Goal: Contribute content: Contribute content

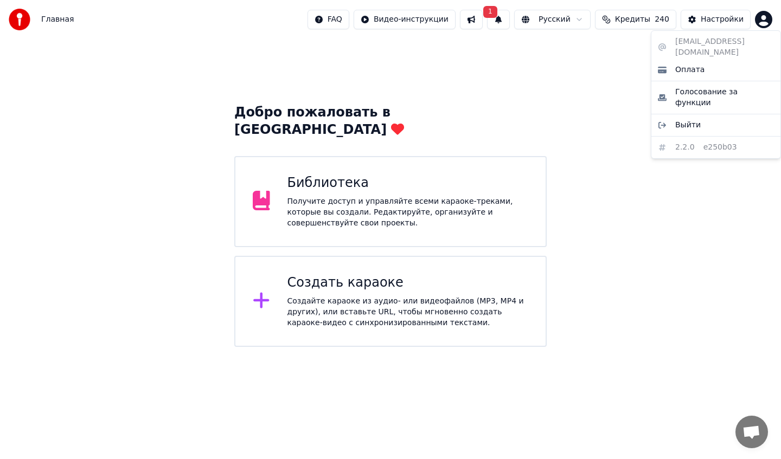
click at [763, 20] on html "Главная FAQ Видео-инструкции 1 Русский Кредиты 240 Настройки Добро пожаловать в…" at bounding box center [390, 173] width 781 height 347
click at [548, 72] on html "Главная FAQ Видео-инструкции 1 Русский Кредиты 240 Настройки Добро пожаловать в…" at bounding box center [390, 173] width 781 height 347
click at [49, 19] on span "Главная" at bounding box center [57, 19] width 33 height 11
click at [417, 196] on div "Получите доступ и управляйте всеми караоке-треками, которые вы создали. Редакти…" at bounding box center [407, 212] width 241 height 33
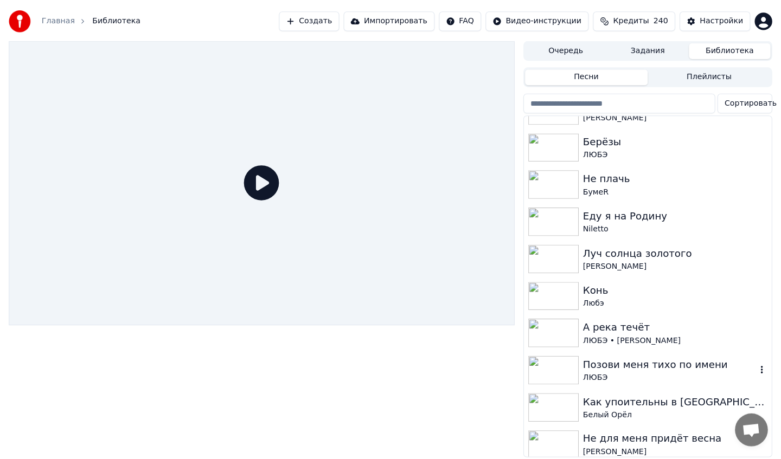
scroll to position [1180, 0]
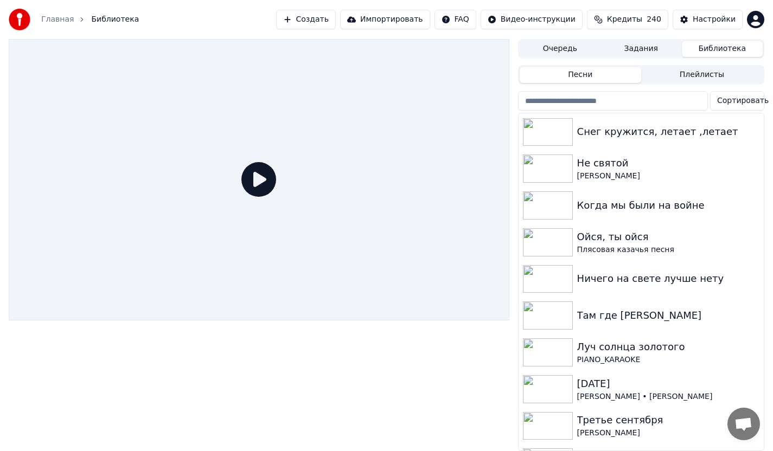
click at [315, 24] on button "Создать" at bounding box center [306, 20] width 60 height 20
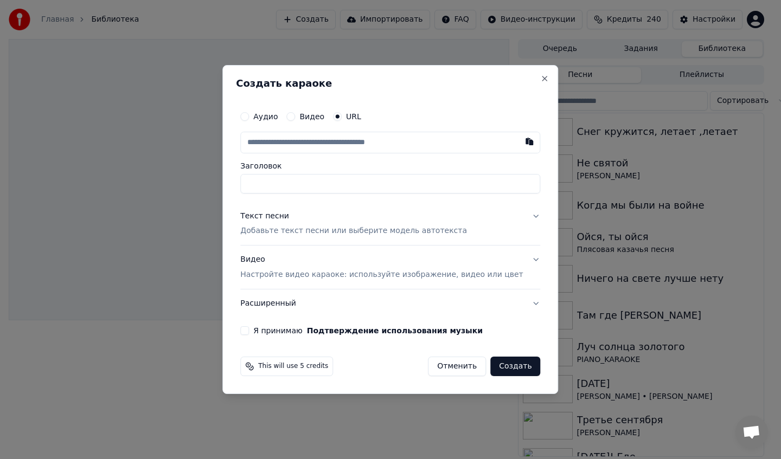
click at [303, 145] on input "text" at bounding box center [390, 143] width 300 height 22
type input "**********"
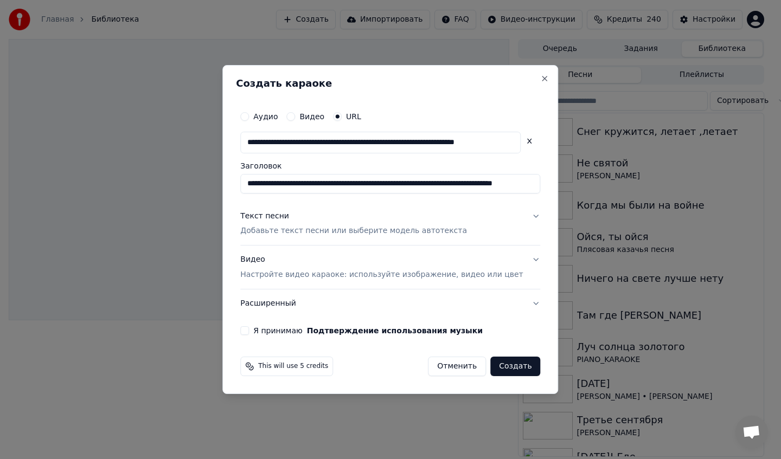
type input "**********"
click at [249, 331] on button "Я принимаю Подтверждение использования музыки" at bounding box center [244, 330] width 9 height 9
click at [503, 367] on button "Создать" at bounding box center [515, 367] width 50 height 20
type input "**********"
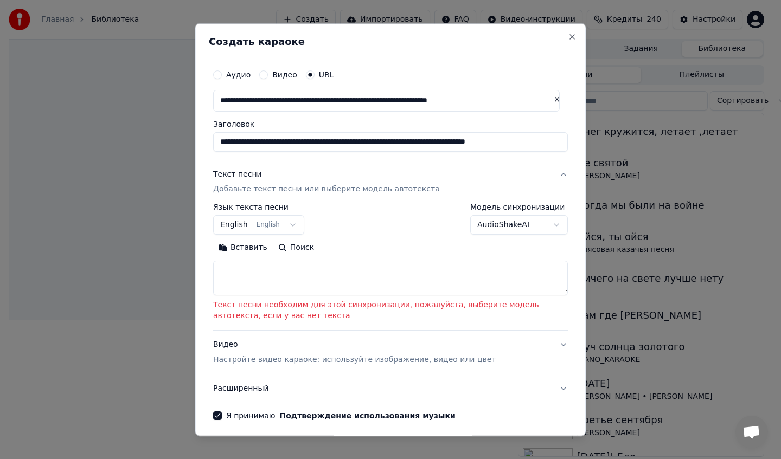
drag, startPoint x: 485, startPoint y: 38, endPoint x: 383, endPoint y: 37, distance: 102.0
click at [349, 47] on div "Создать караоке" at bounding box center [390, 43] width 363 height 14
click at [230, 270] on textarea at bounding box center [390, 278] width 355 height 35
paste textarea "**********"
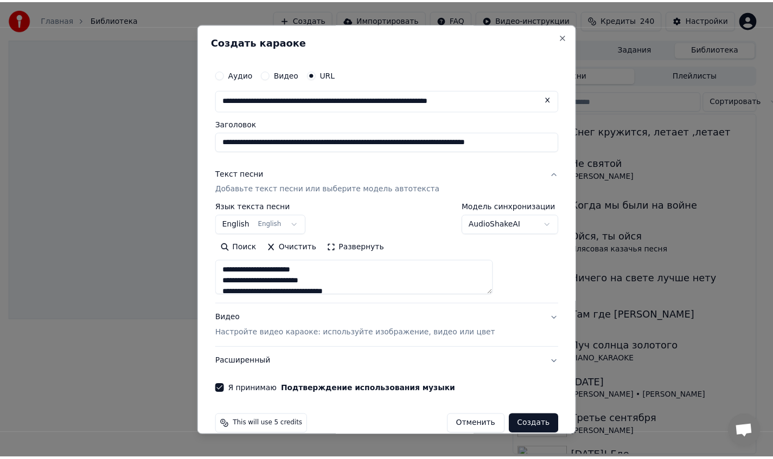
scroll to position [295, 0]
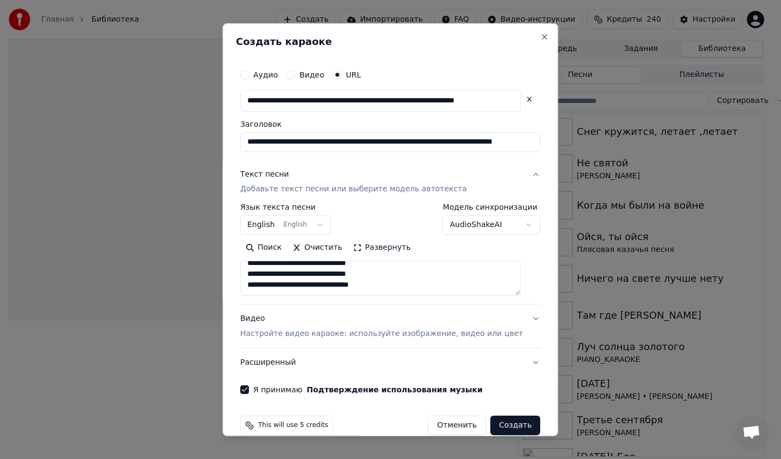
type textarea "**********"
click at [505, 424] on button "Создать" at bounding box center [515, 426] width 50 height 20
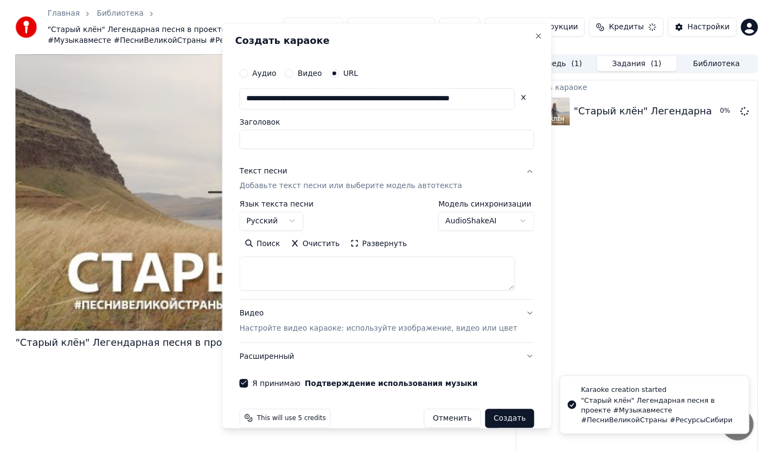
scroll to position [0, 0]
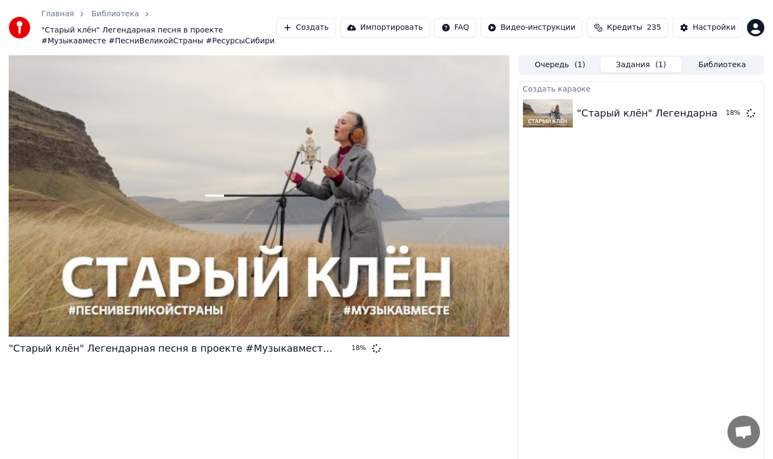
click at [708, 65] on button "Библиотека" at bounding box center [722, 65] width 81 height 16
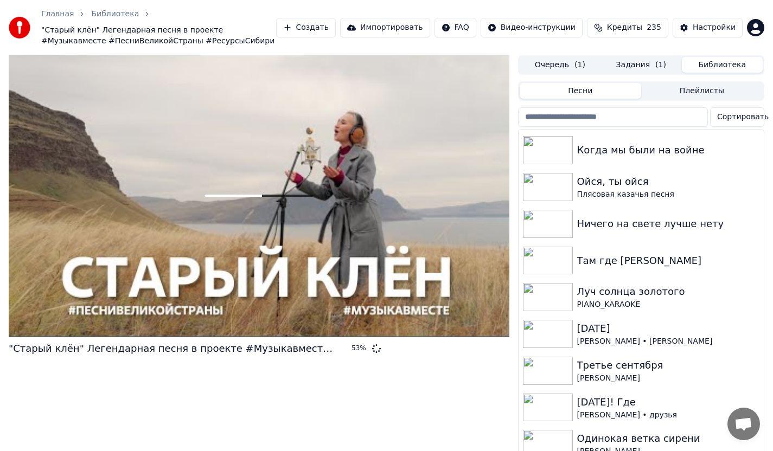
scroll to position [1253, 0]
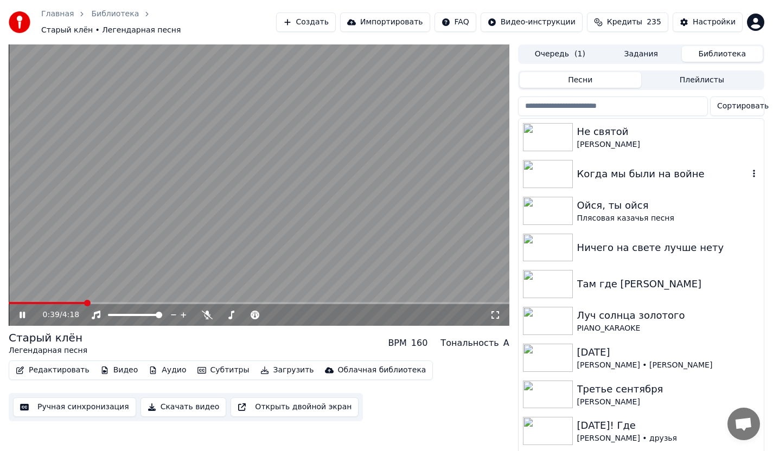
click at [556, 160] on img at bounding box center [548, 174] width 50 height 28
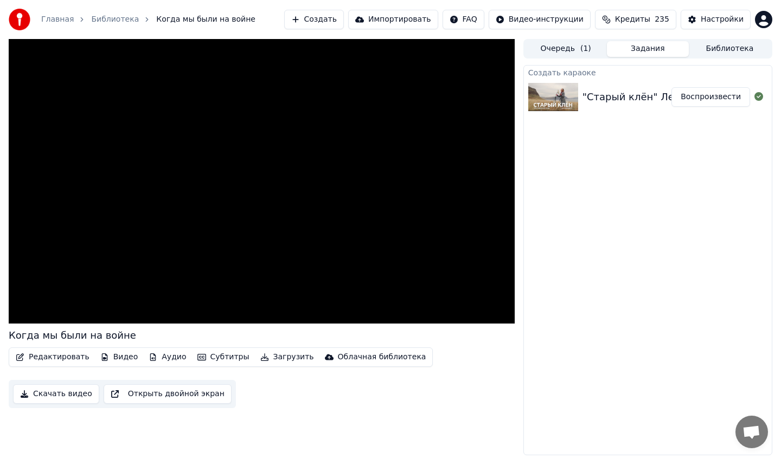
click at [637, 47] on button "Задания" at bounding box center [648, 49] width 82 height 16
click at [550, 95] on img at bounding box center [553, 97] width 50 height 28
click at [550, 94] on img at bounding box center [553, 97] width 50 height 28
click at [557, 51] on button "Очередь ( 1 )" at bounding box center [566, 49] width 82 height 16
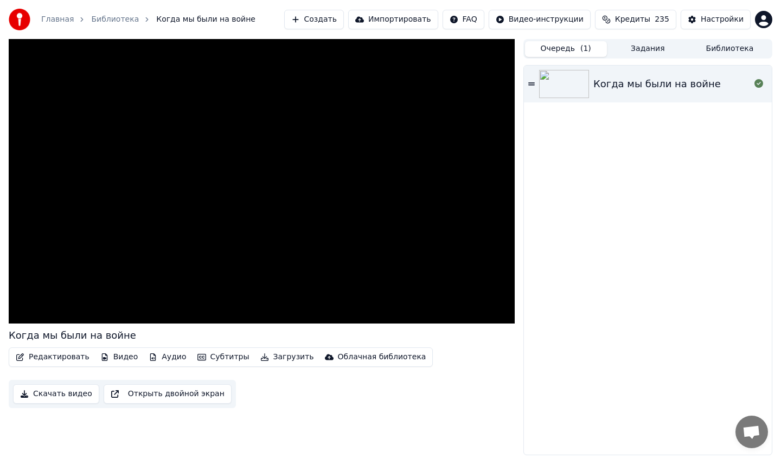
click at [650, 50] on button "Задания" at bounding box center [648, 49] width 82 height 16
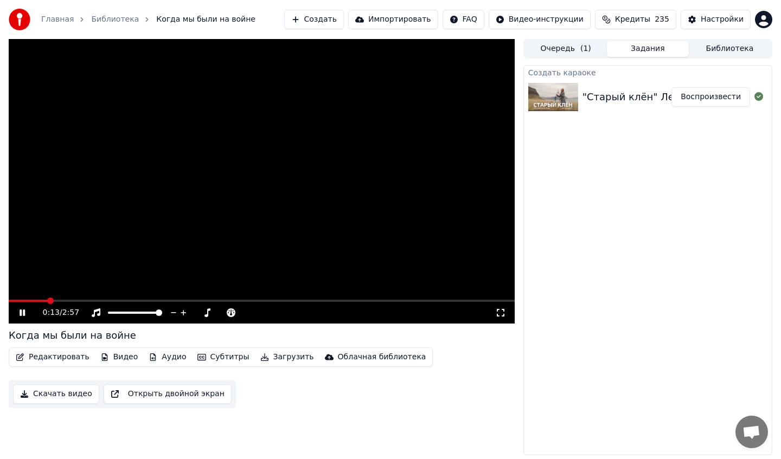
click at [544, 48] on button "Очередь ( 1 )" at bounding box center [566, 49] width 82 height 16
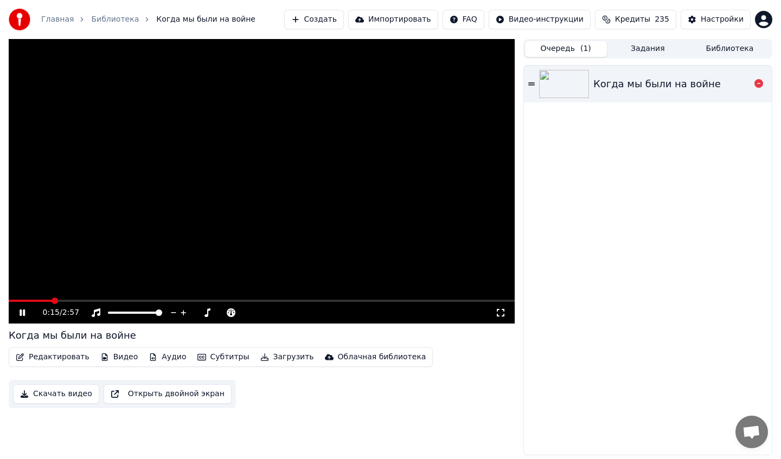
click at [639, 87] on div "Когда мы были на войне" at bounding box center [656, 83] width 127 height 15
click at [648, 48] on button "Задания" at bounding box center [648, 49] width 82 height 16
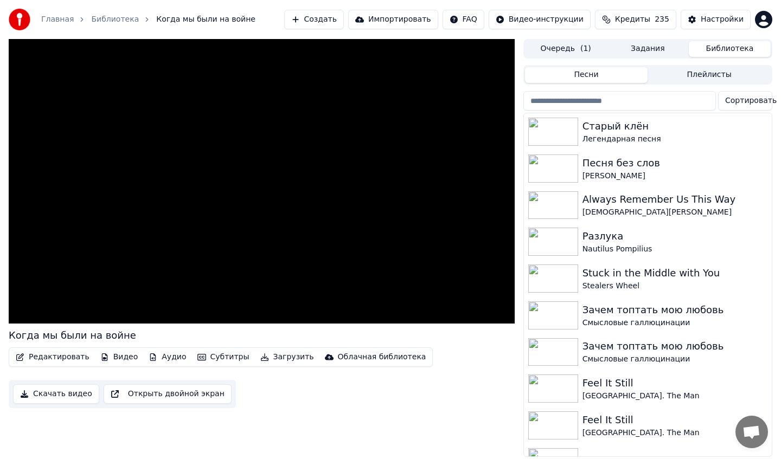
click at [723, 49] on button "Библиотека" at bounding box center [730, 49] width 82 height 16
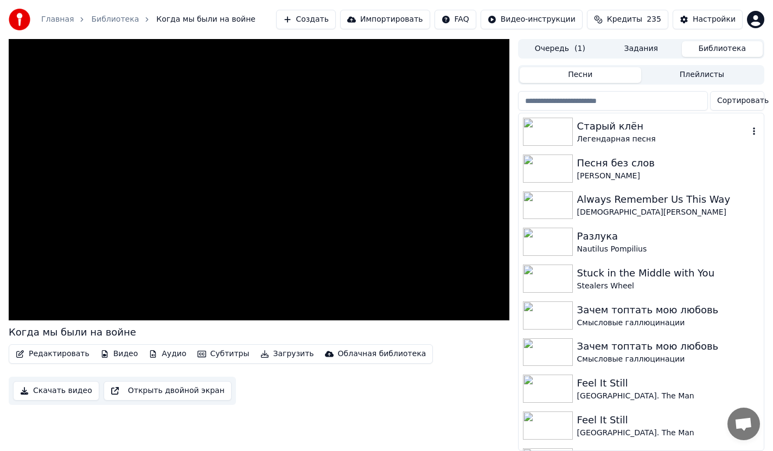
click at [607, 132] on div "Старый клён" at bounding box center [662, 126] width 171 height 15
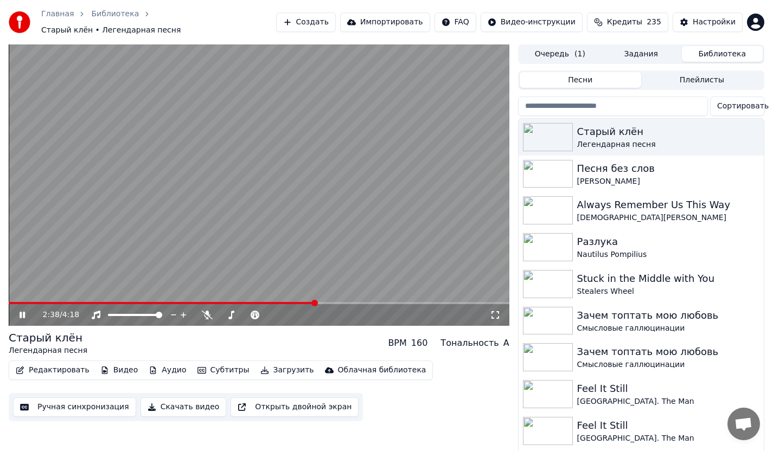
click at [21, 313] on icon at bounding box center [29, 315] width 25 height 9
click at [397, 21] on button "Импортировать" at bounding box center [385, 22] width 90 height 20
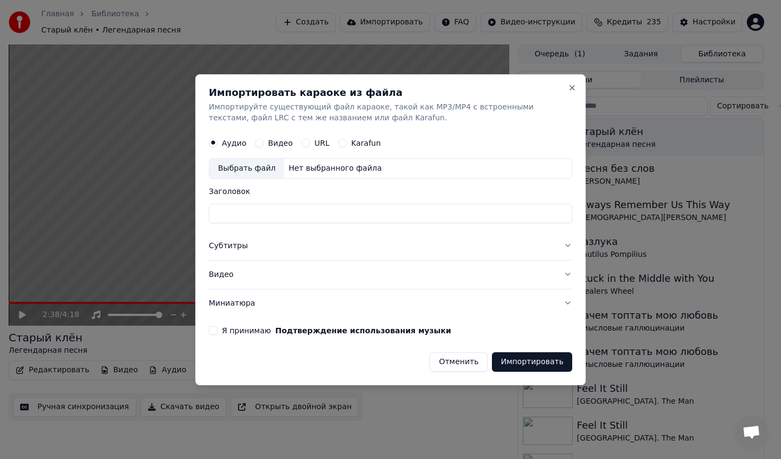
click at [226, 210] on input "Заголовок" at bounding box center [390, 214] width 363 height 20
type input "**********"
click at [258, 140] on button "Видео" at bounding box center [259, 143] width 9 height 9
click at [213, 331] on button "Я принимаю Подтверждение использования музыки" at bounding box center [213, 330] width 9 height 9
click at [536, 365] on button "Импортировать" at bounding box center [532, 362] width 80 height 20
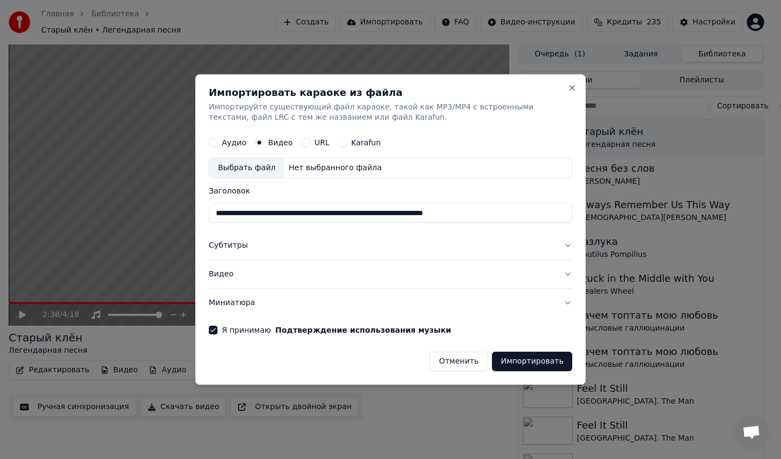
click at [521, 363] on button "Импортировать" at bounding box center [532, 362] width 80 height 20
click at [512, 358] on button "Импортировать" at bounding box center [532, 362] width 80 height 20
click at [304, 142] on button "URL" at bounding box center [306, 143] width 9 height 9
click at [229, 171] on input "text" at bounding box center [390, 169] width 363 height 22
paste input "**********"
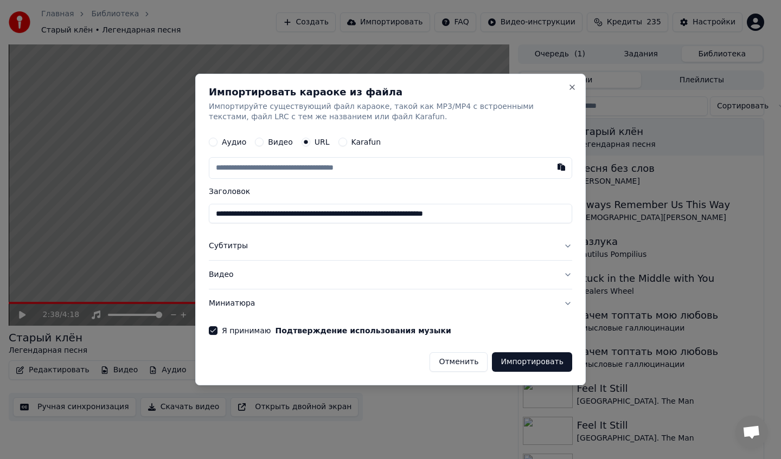
type input "**********"
click at [536, 360] on button "Импортировать" at bounding box center [532, 363] width 80 height 20
type input "**********"
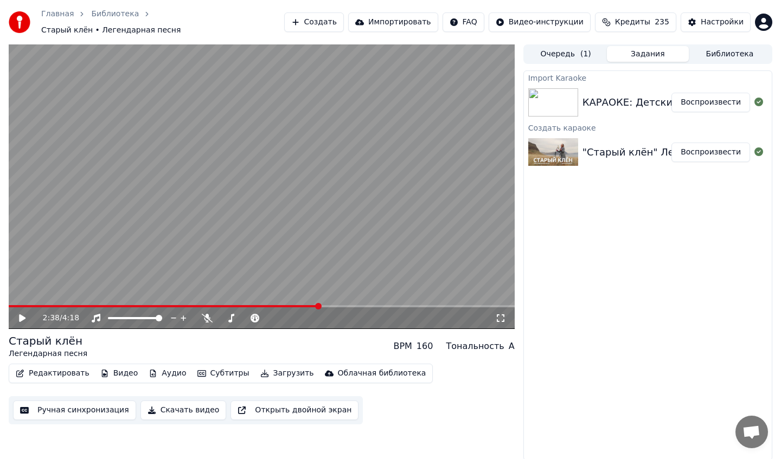
click at [734, 46] on button "Библиотека" at bounding box center [730, 54] width 82 height 16
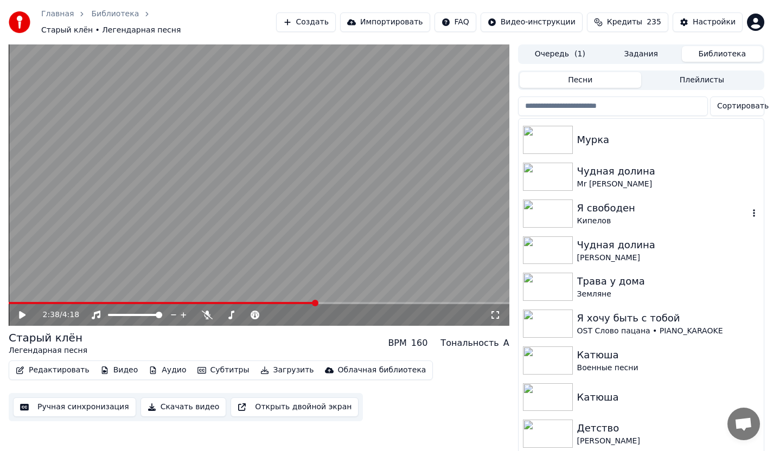
scroll to position [665, 0]
